Goal: Transaction & Acquisition: Download file/media

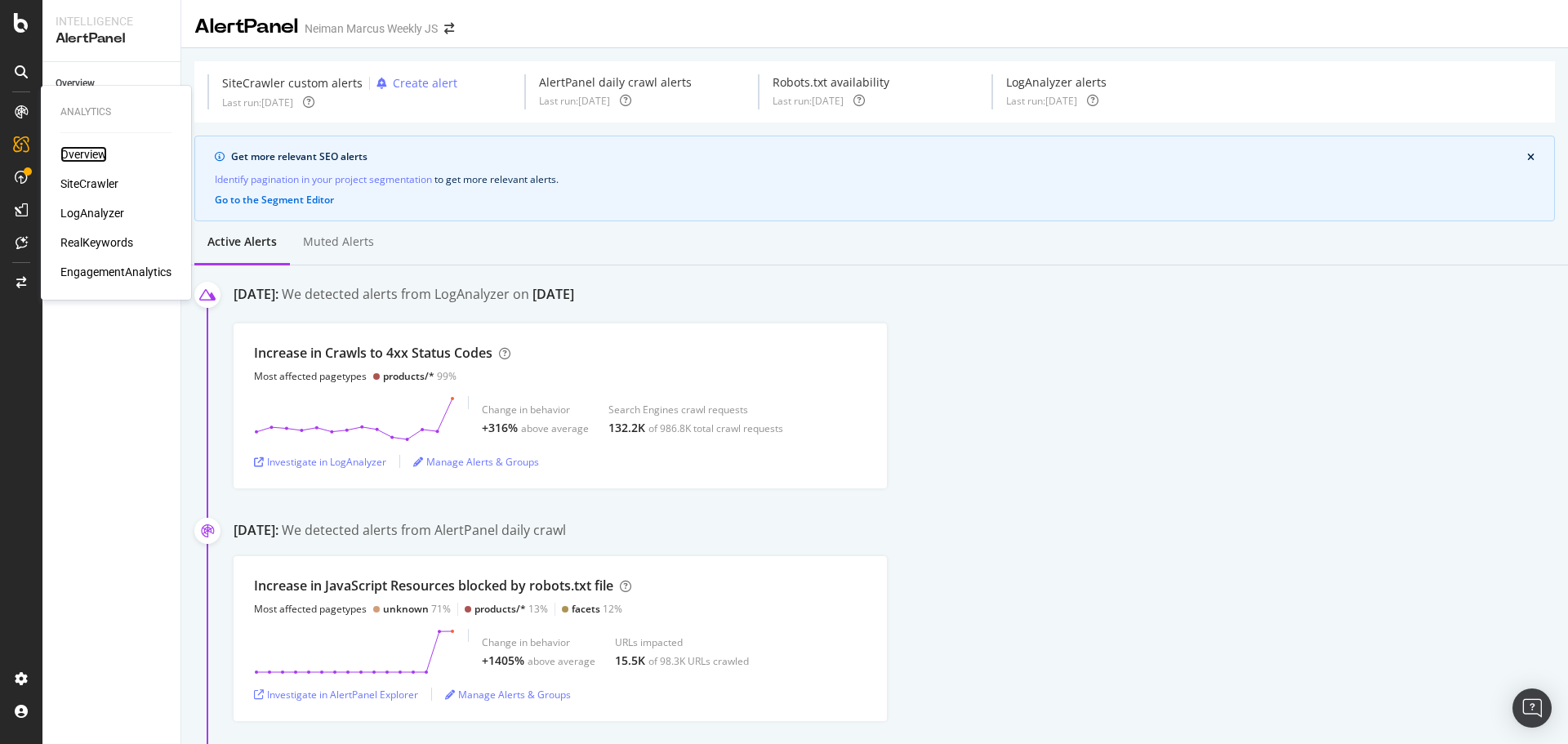
click at [82, 160] on div "Overview" at bounding box center [84, 154] width 47 height 16
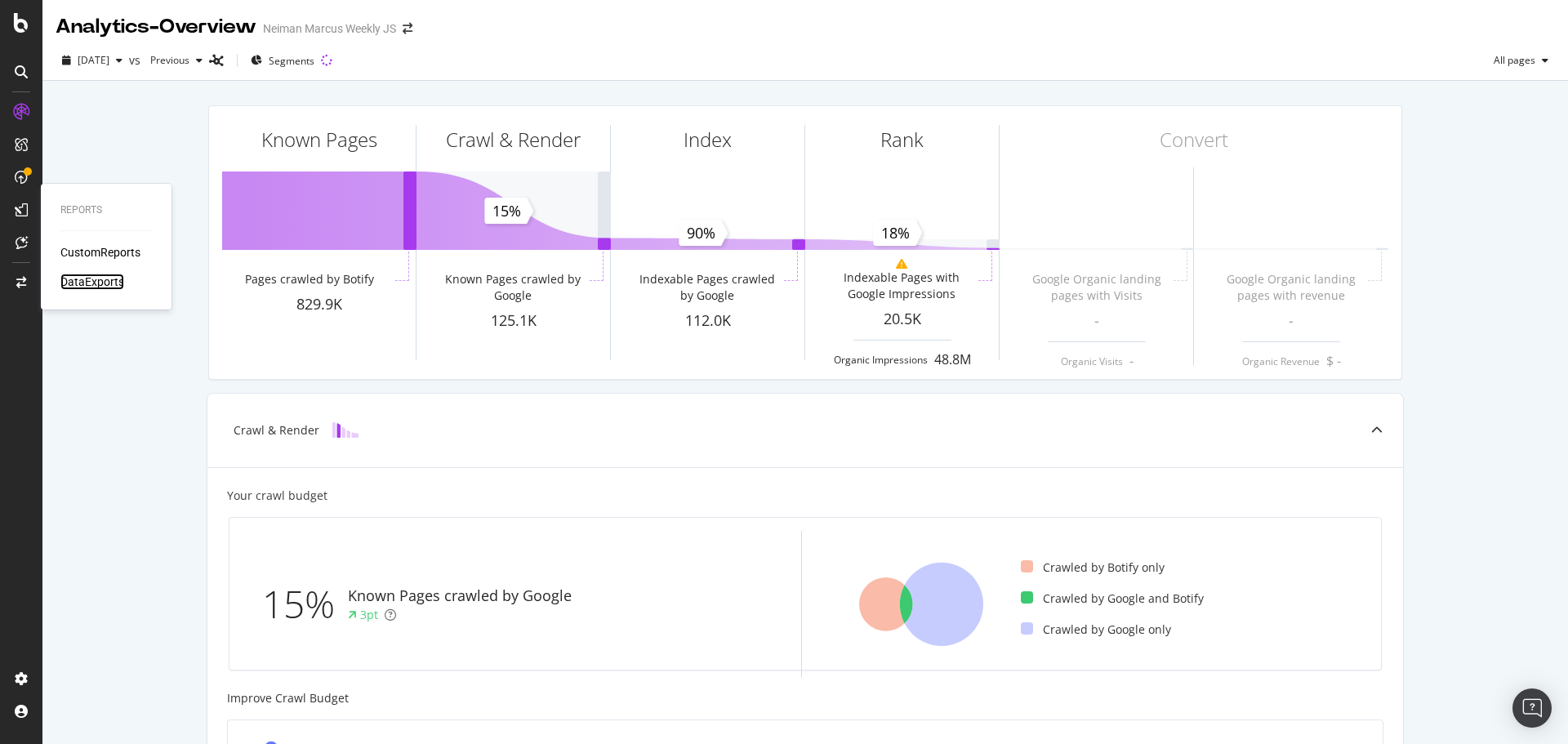
click at [101, 290] on div "DataExports" at bounding box center [92, 282] width 63 height 16
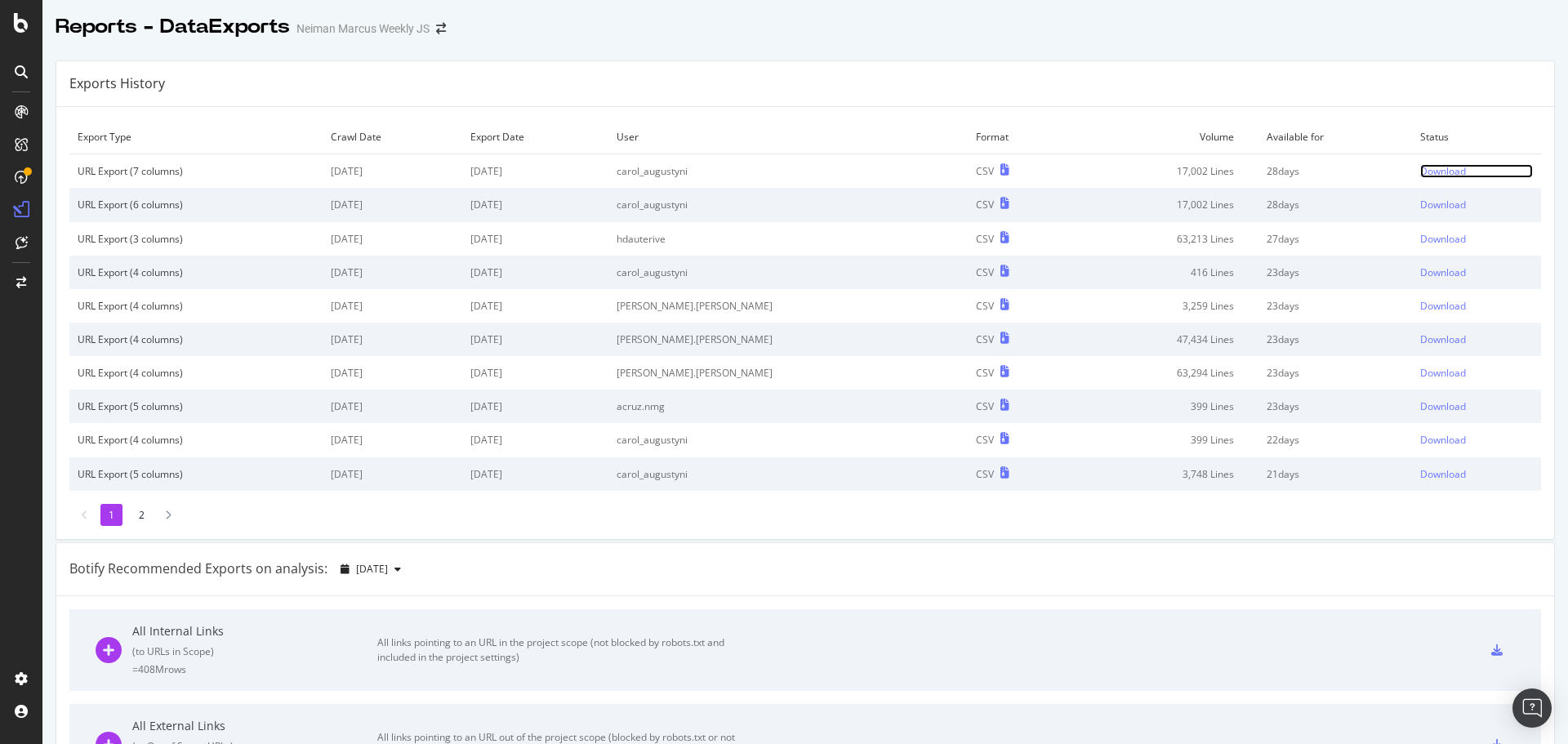
click at [1421, 168] on div "Download" at bounding box center [1443, 171] width 46 height 14
